Goal: Navigation & Orientation: Find specific page/section

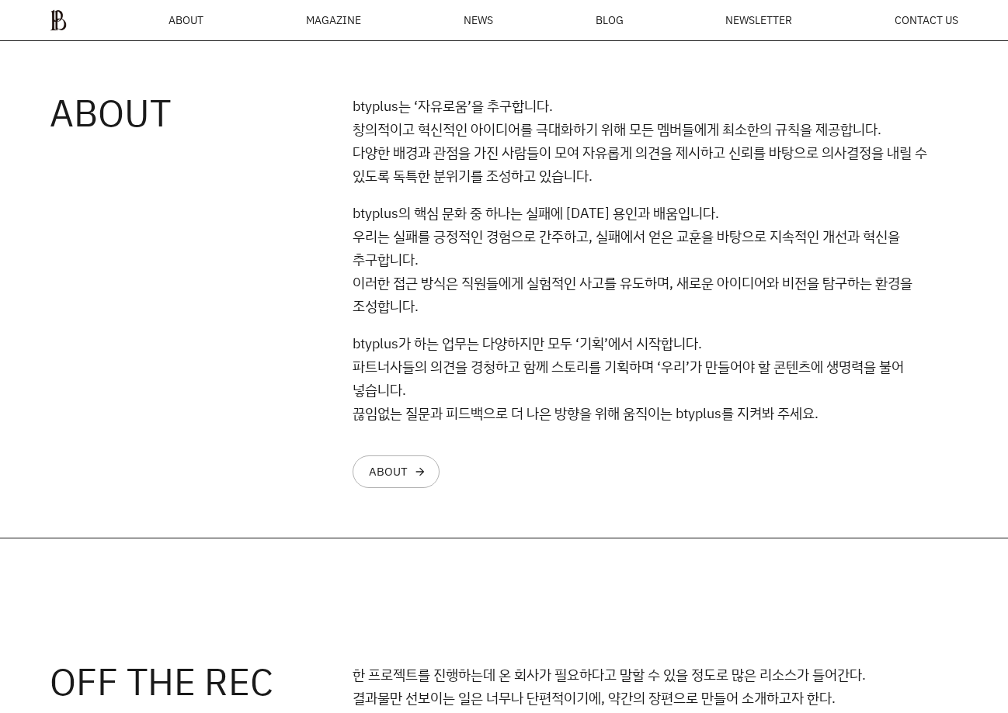
scroll to position [1531, 0]
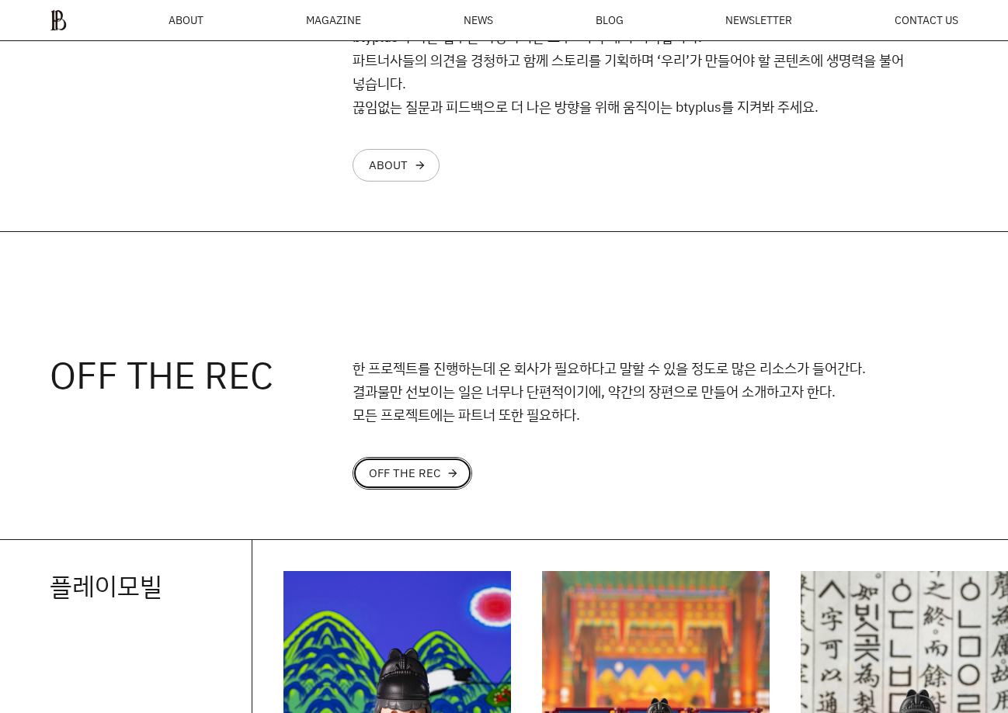
click at [421, 474] on div "OFF THE REC" at bounding box center [404, 473] width 71 height 12
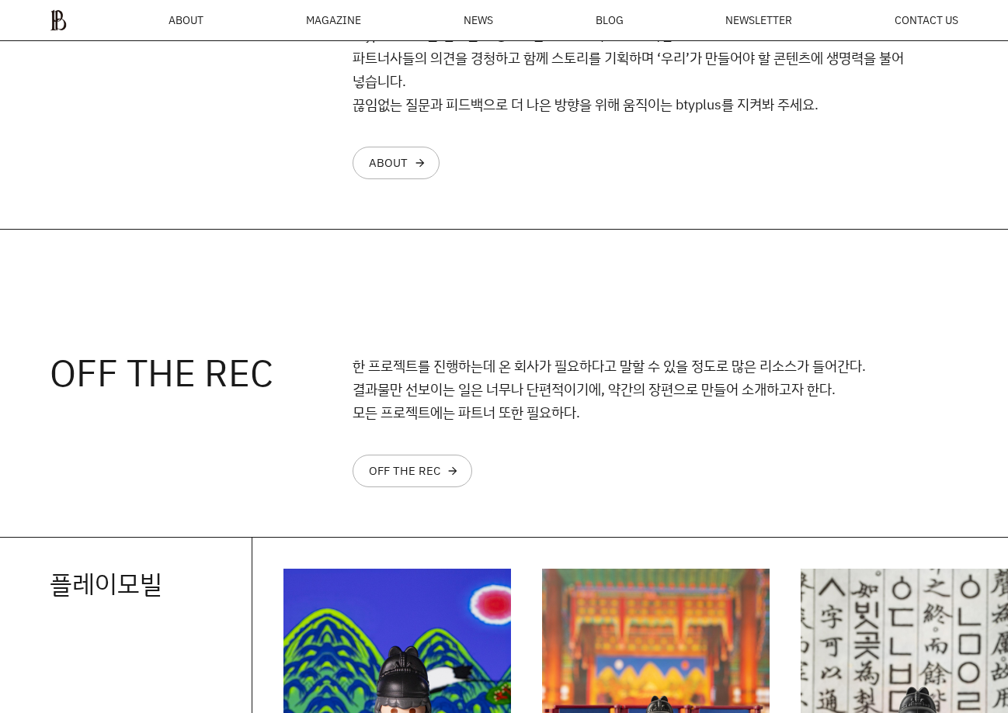
scroll to position [1531, 0]
